Goal: Task Accomplishment & Management: Complete application form

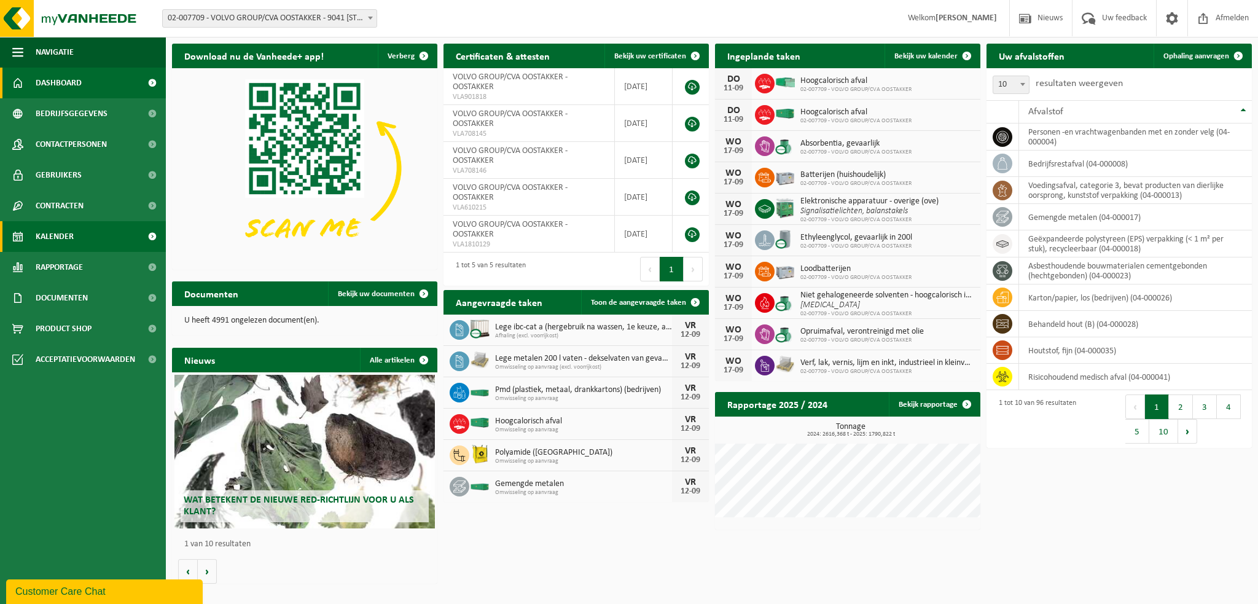
click at [84, 234] on link "Kalender" at bounding box center [83, 236] width 166 height 31
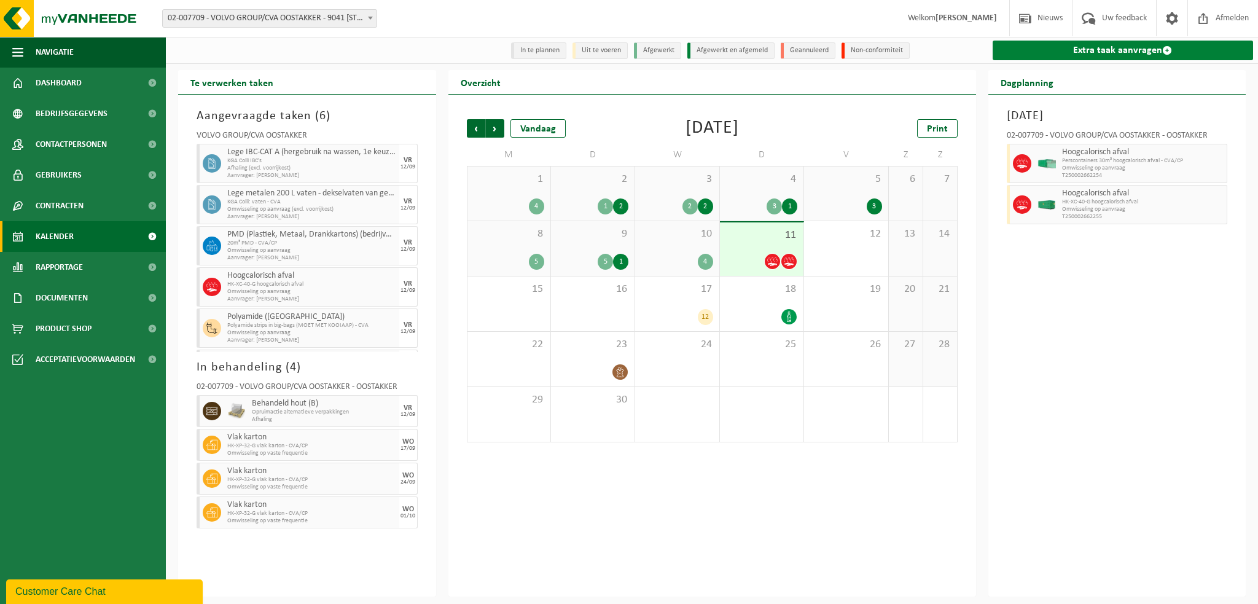
drag, startPoint x: 1054, startPoint y: 50, endPoint x: 1047, endPoint y: 51, distance: 7.5
click at [1054, 50] on link "Extra taak aanvragen" at bounding box center [1123, 51] width 261 height 20
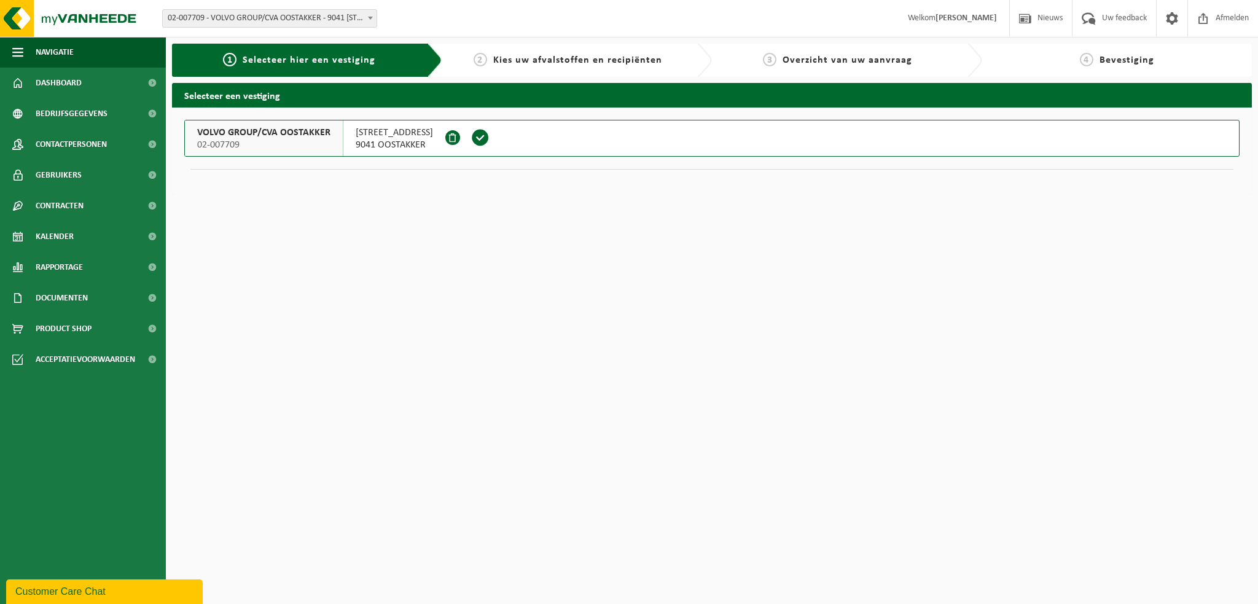
click at [209, 128] on span "VOLVO GROUP/CVA OOSTAKKER" at bounding box center [263, 133] width 133 height 12
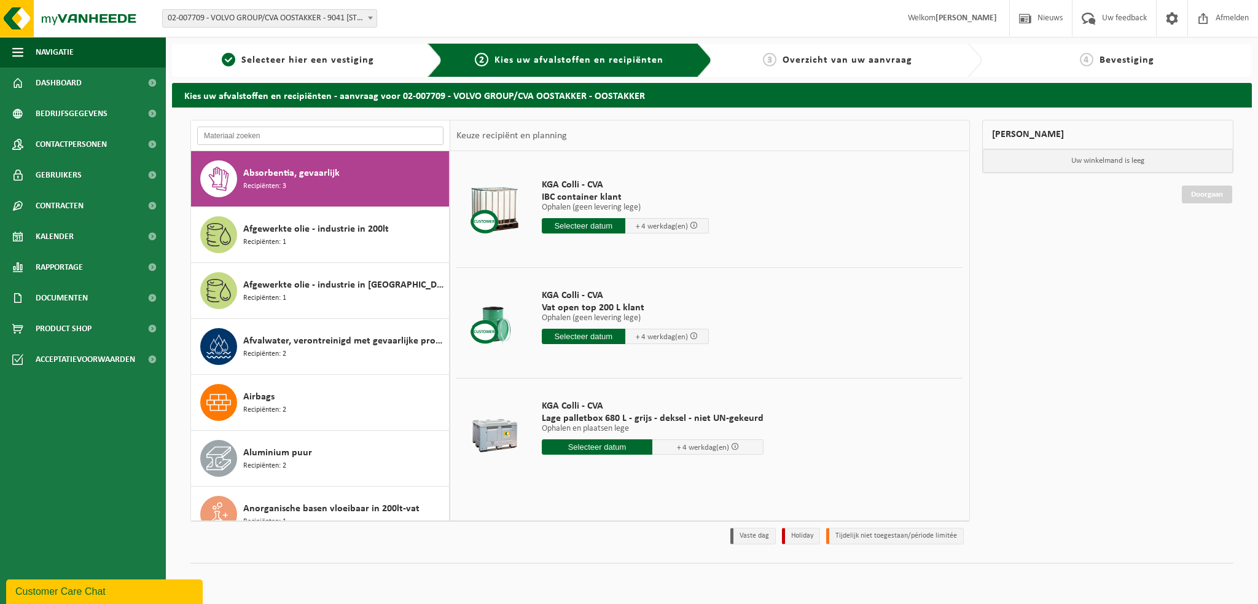
click at [227, 128] on input "text" at bounding box center [320, 136] width 246 height 18
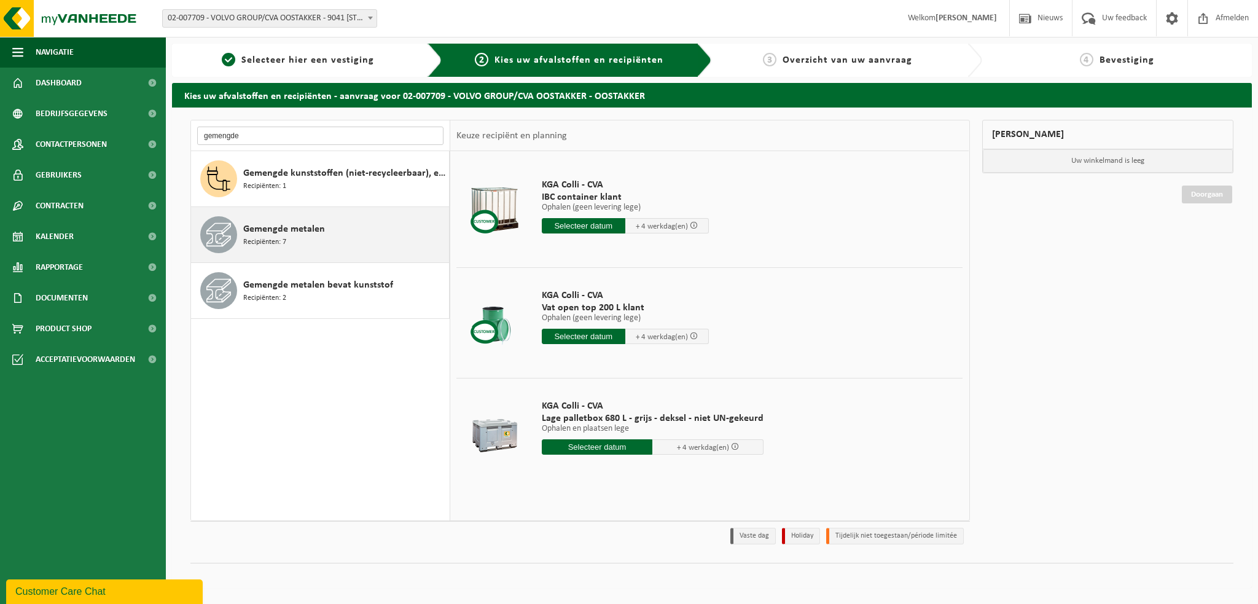
type input "gemengde"
click at [275, 232] on span "Gemengde metalen" at bounding box center [284, 229] width 82 height 15
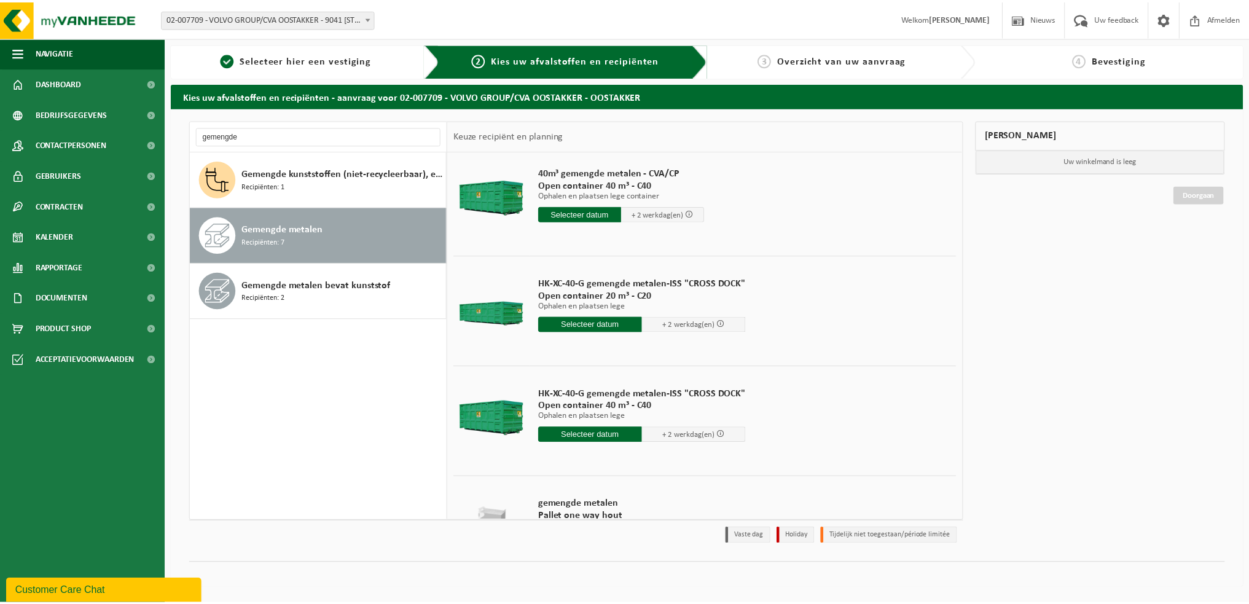
scroll to position [416, 0]
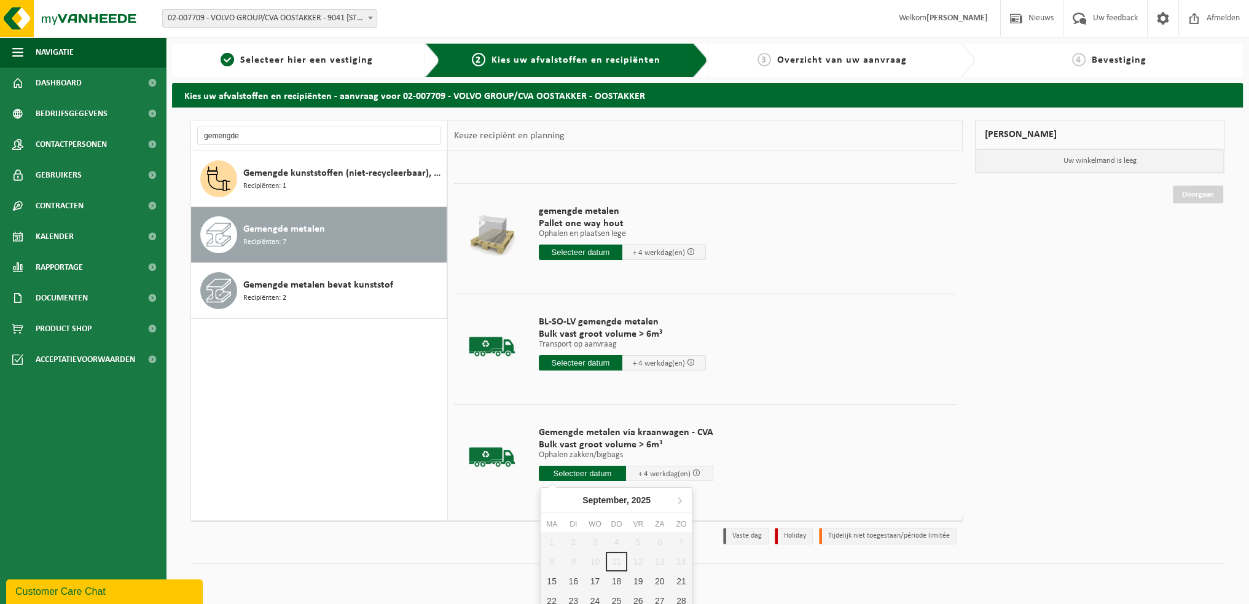
click at [584, 473] on input "text" at bounding box center [582, 473] width 87 height 15
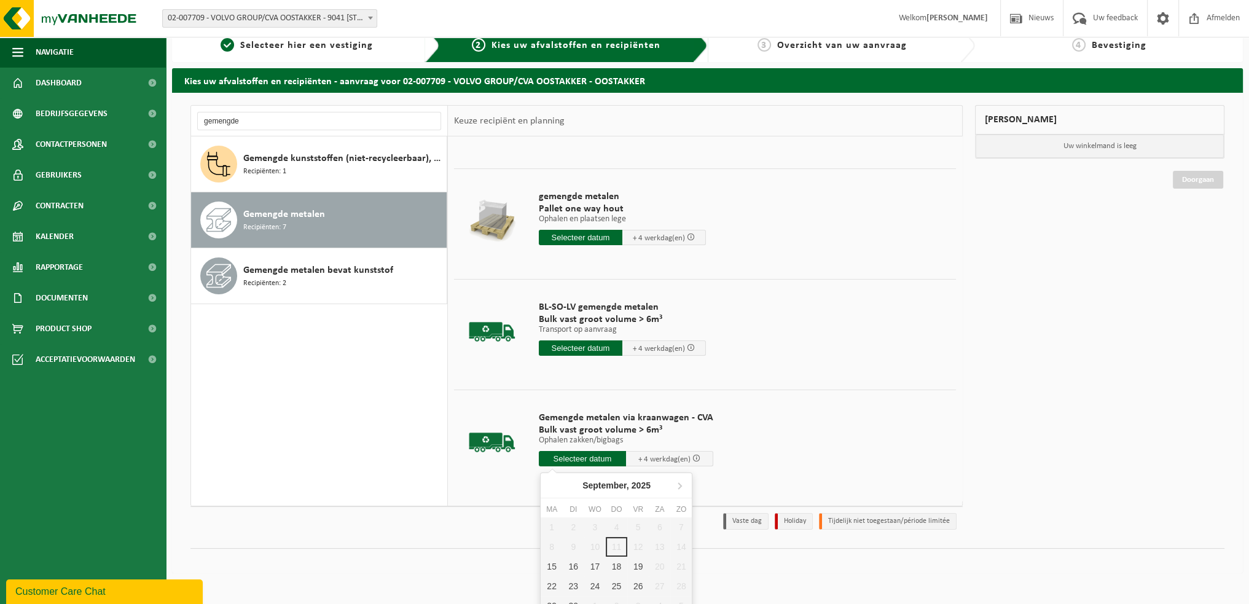
scroll to position [26, 0]
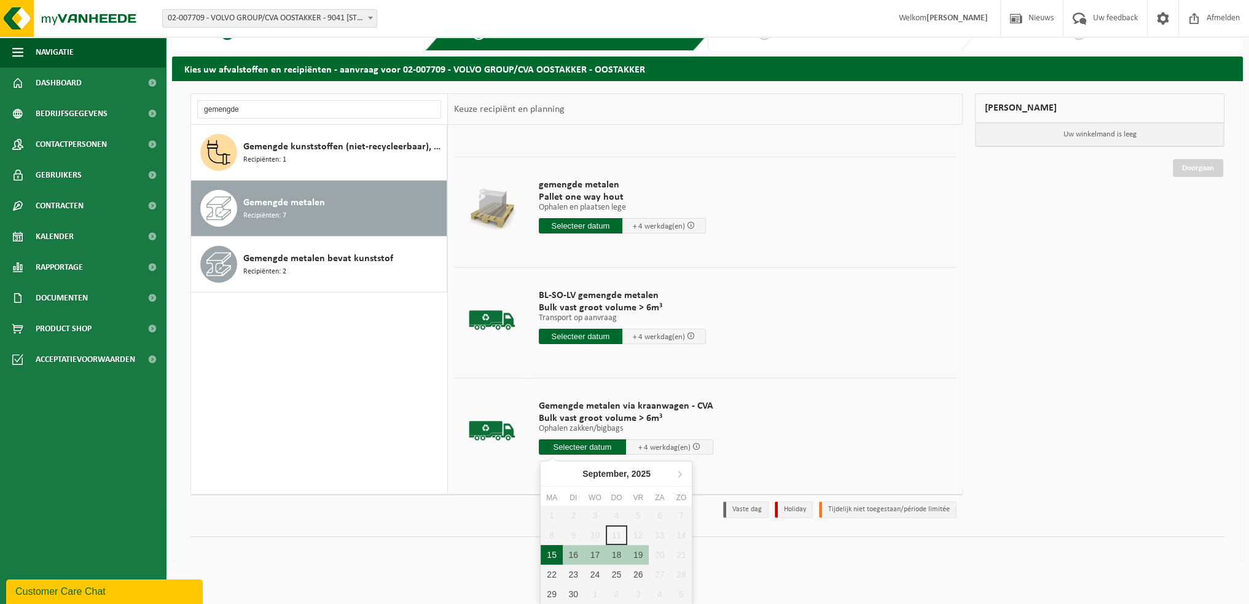
click at [552, 552] on div "15" at bounding box center [552, 555] width 22 height 20
type input "Van 2025-09-15"
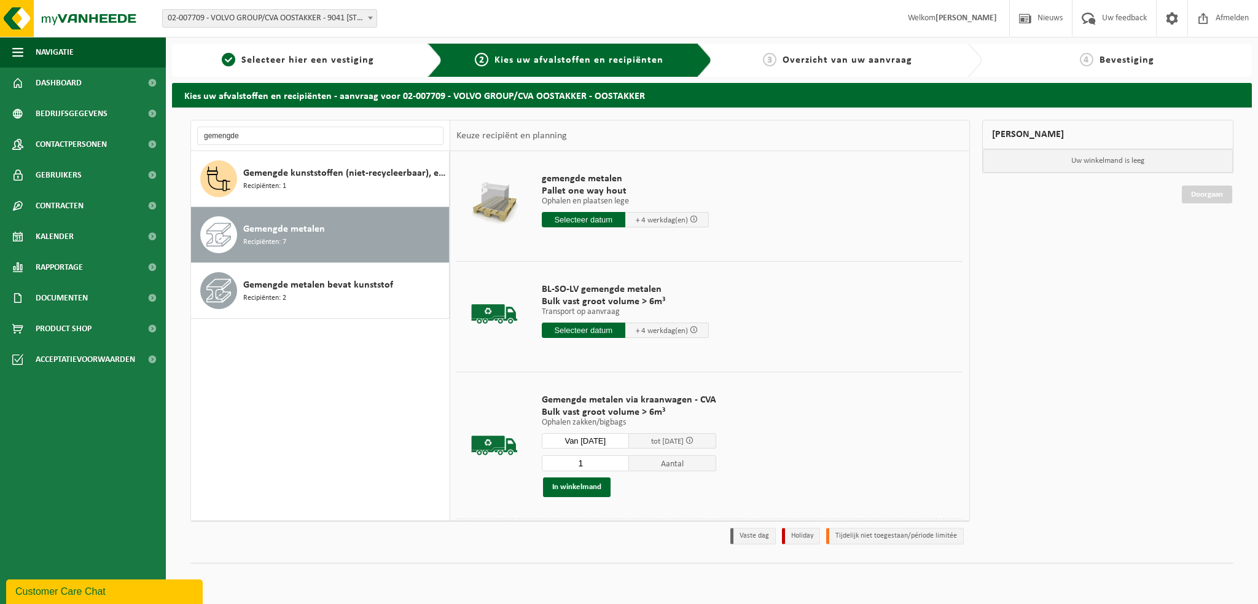
scroll to position [477, 0]
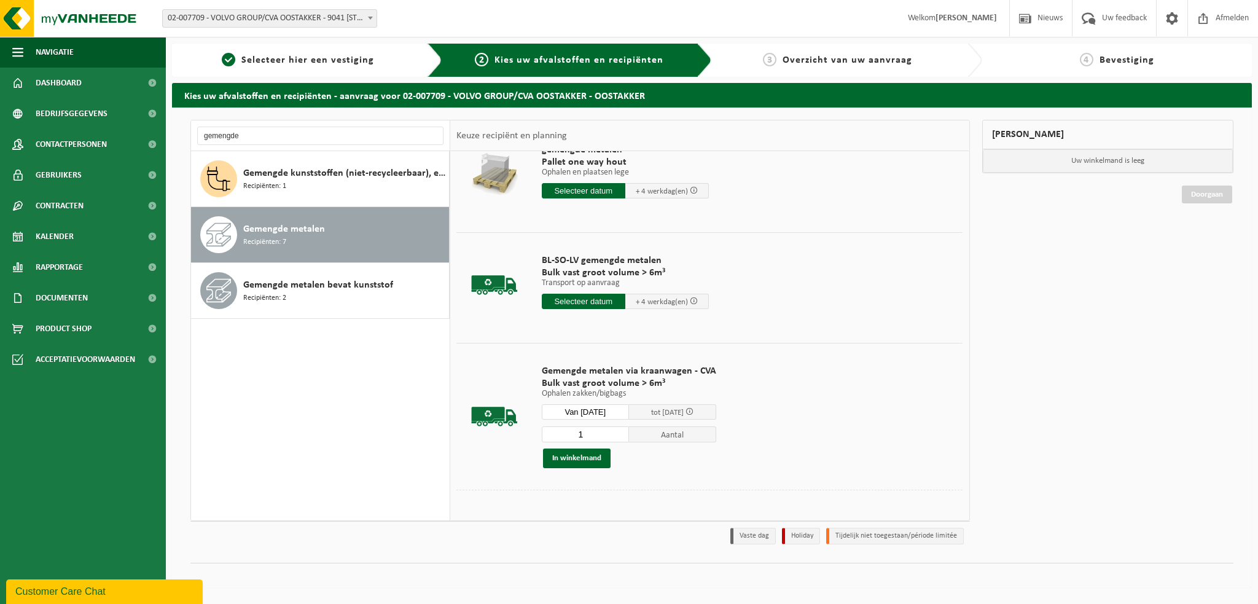
click at [590, 436] on input "1" at bounding box center [585, 434] width 87 height 16
click at [1097, 383] on div "Mijn winkelmand Uw winkelmand is leeg Doorgaan" at bounding box center [1108, 335] width 264 height 431
